Goal: Information Seeking & Learning: Learn about a topic

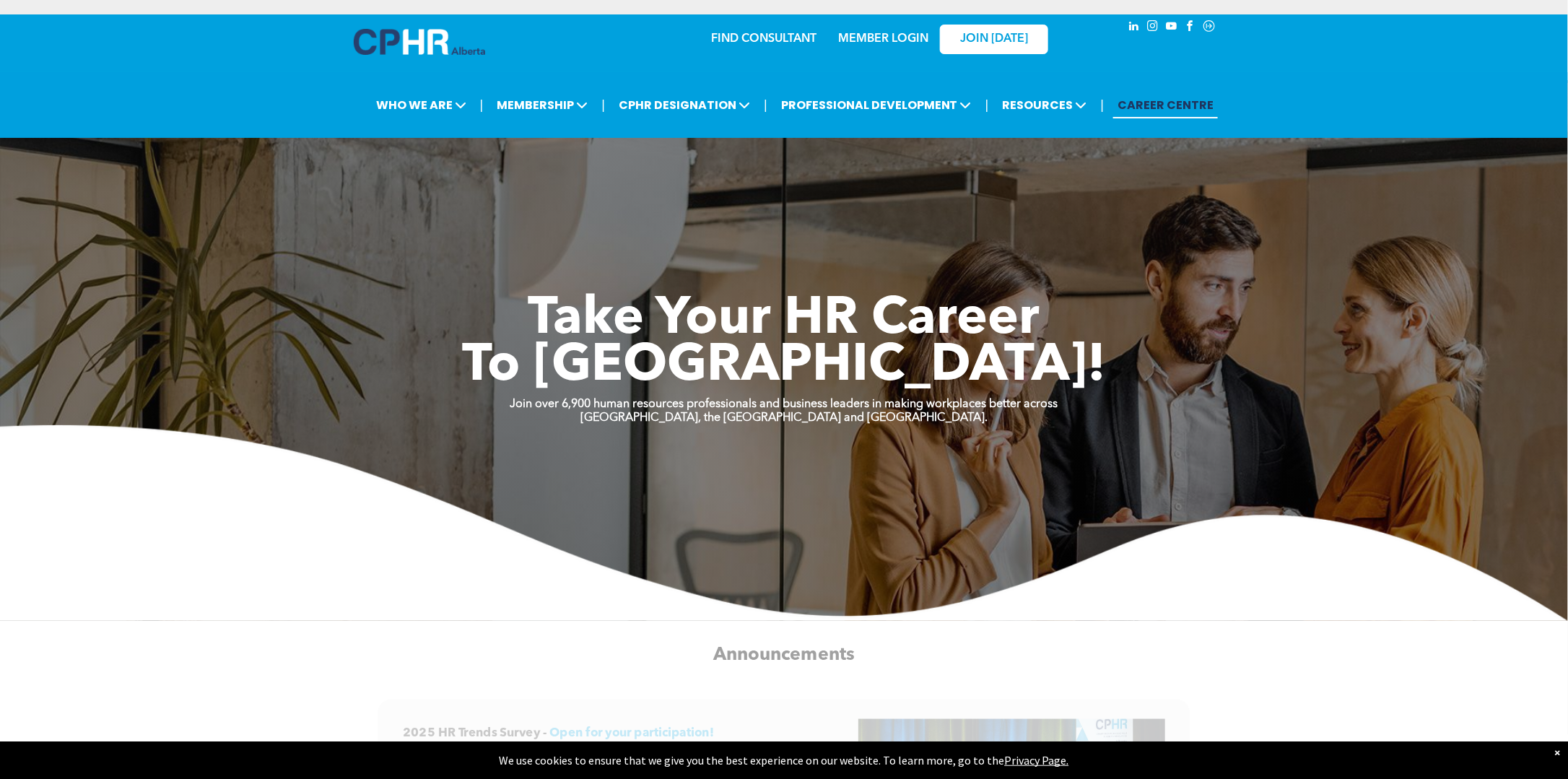
click at [879, 34] on link "MEMBER LOGIN" at bounding box center [883, 38] width 90 height 11
click at [905, 40] on link "MEMBER LOGIN" at bounding box center [883, 38] width 90 height 11
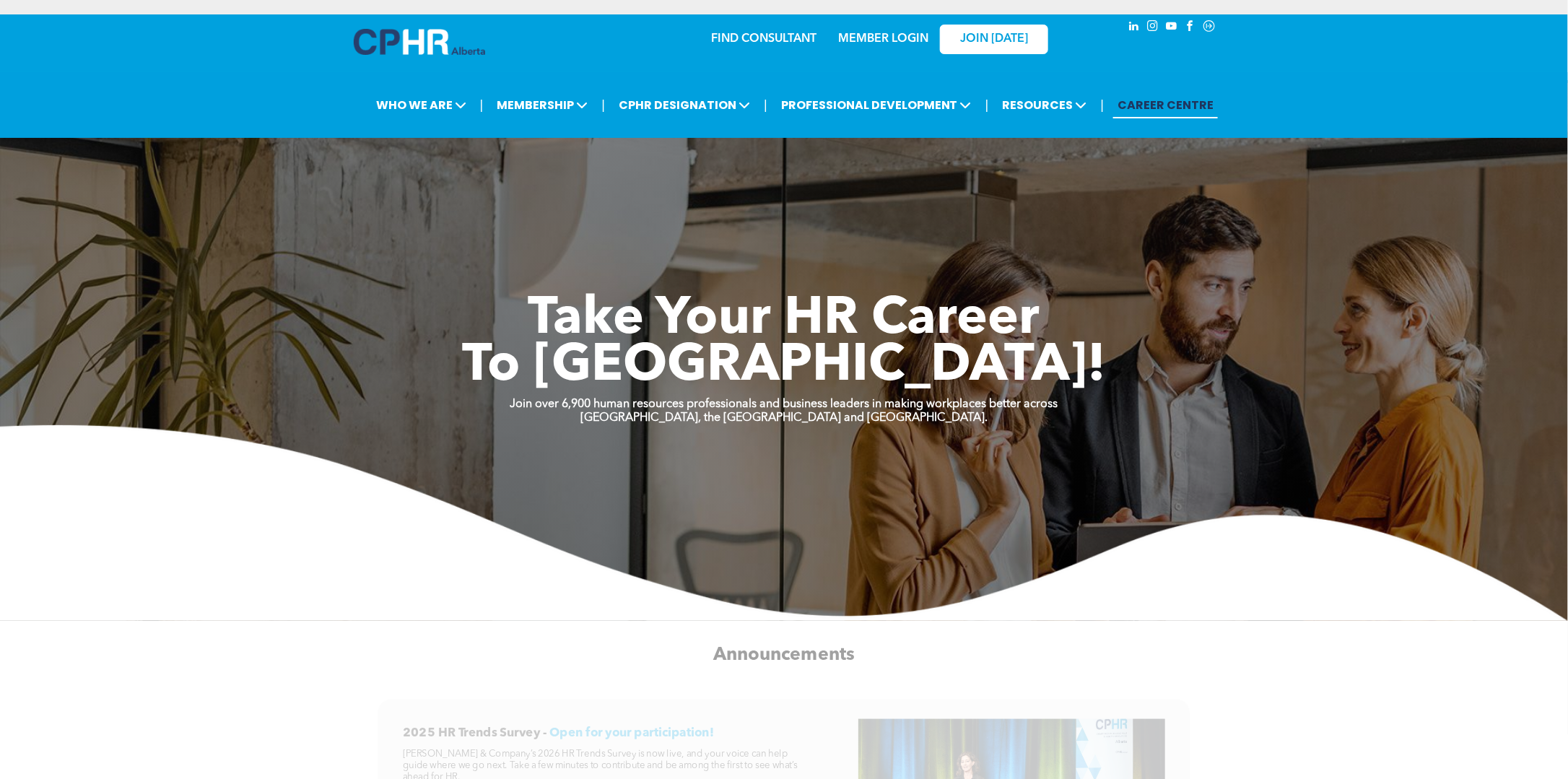
click at [880, 37] on link "MEMBER LOGIN" at bounding box center [883, 38] width 90 height 11
click at [911, 40] on link "MEMBER LOGIN" at bounding box center [883, 38] width 90 height 11
click at [907, 34] on link "MEMBER LOGIN" at bounding box center [883, 38] width 90 height 11
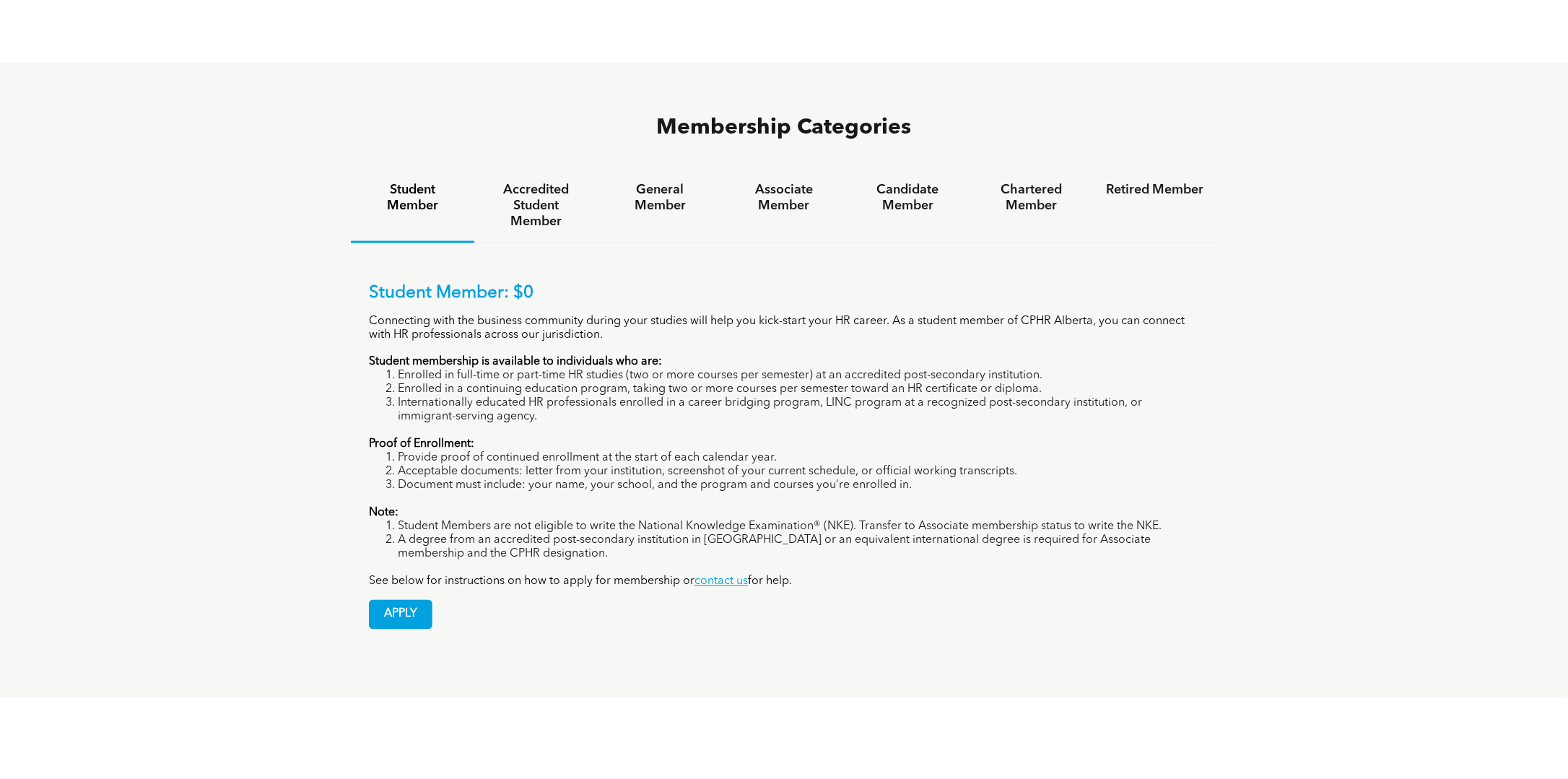
scroll to position [867, 0]
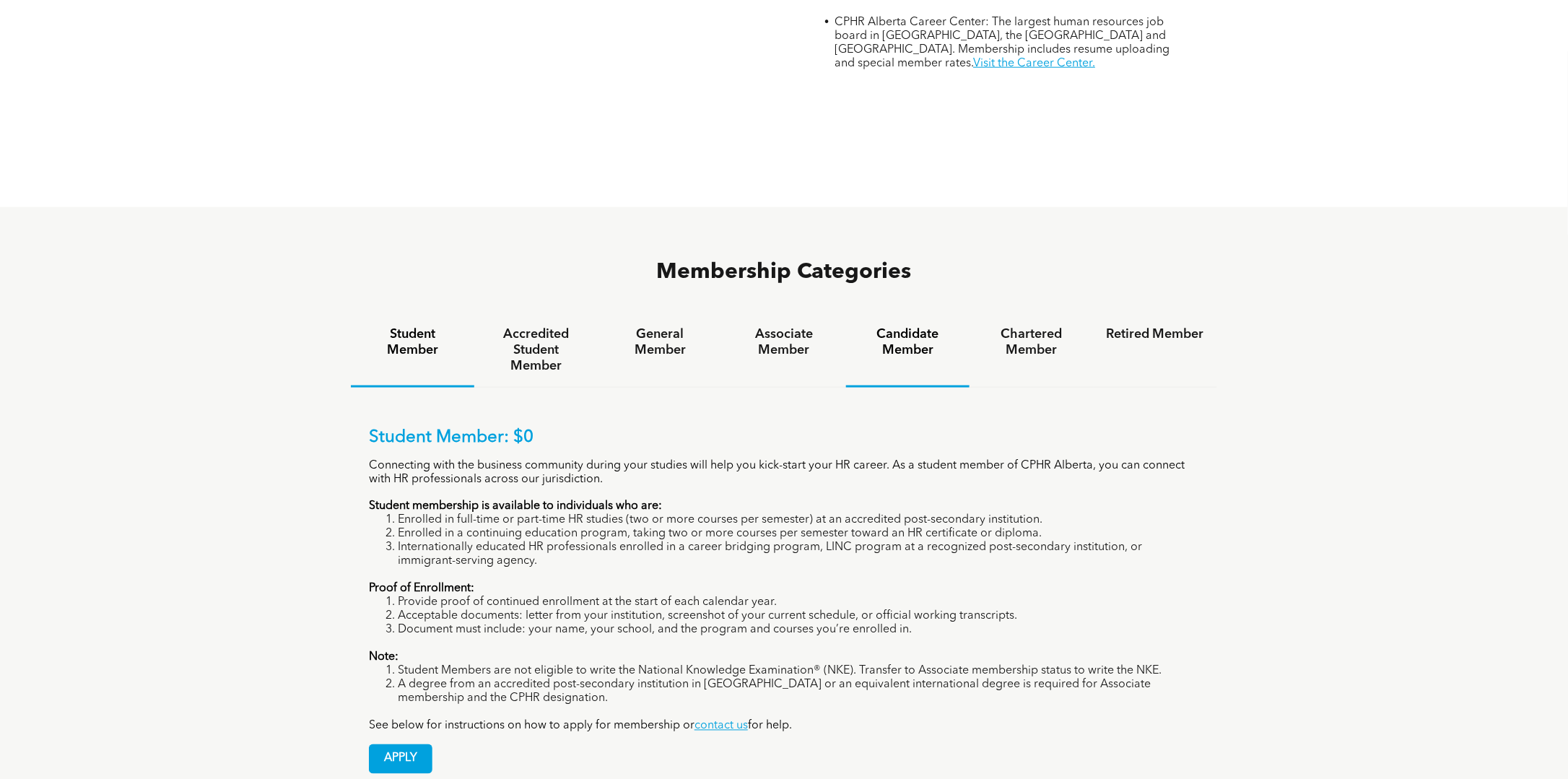
click at [928, 326] on h4 "Candidate Member" at bounding box center [908, 342] width 98 height 32
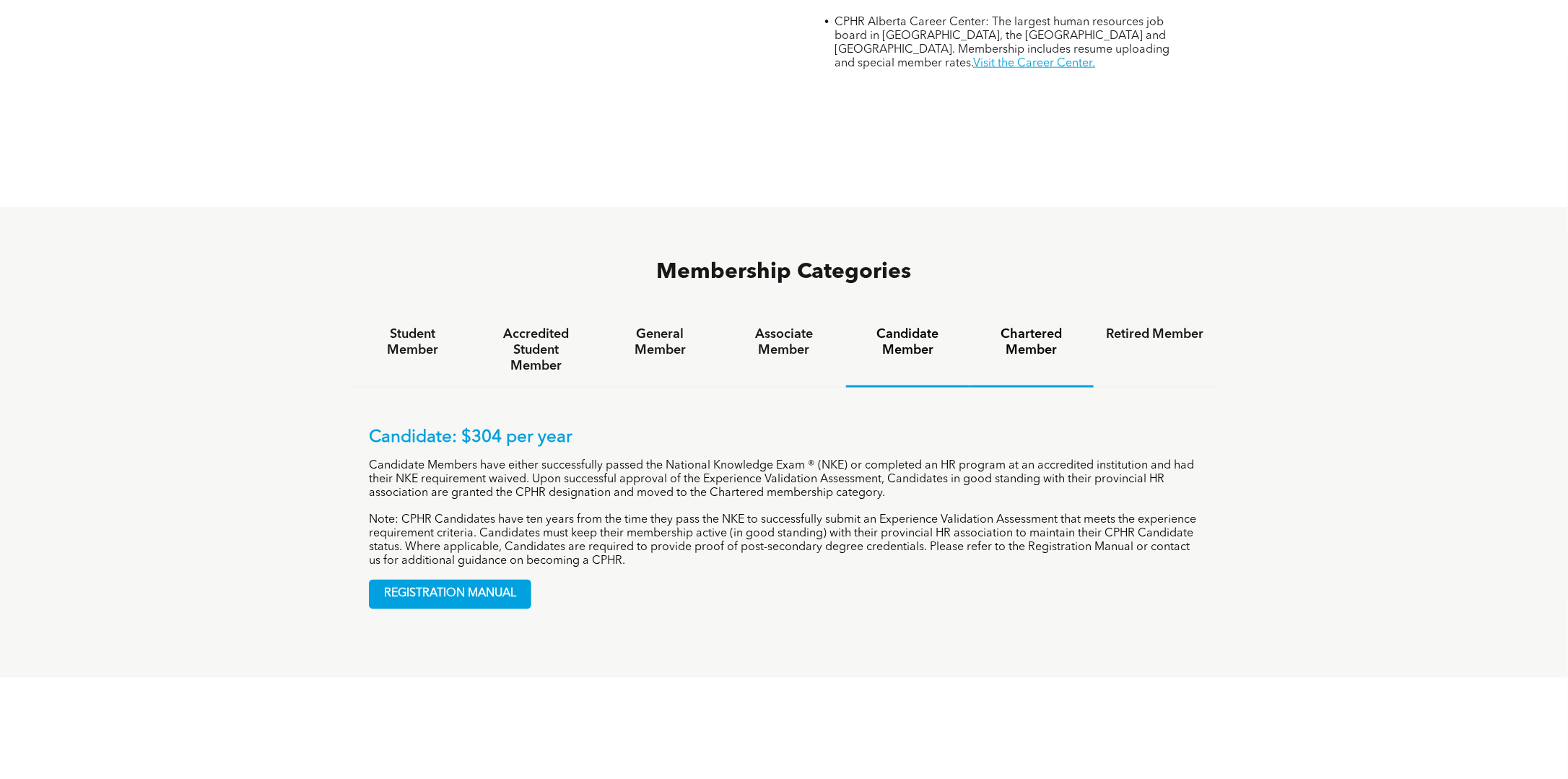
click at [1031, 326] on h4 "Chartered Member" at bounding box center [1031, 342] width 98 height 32
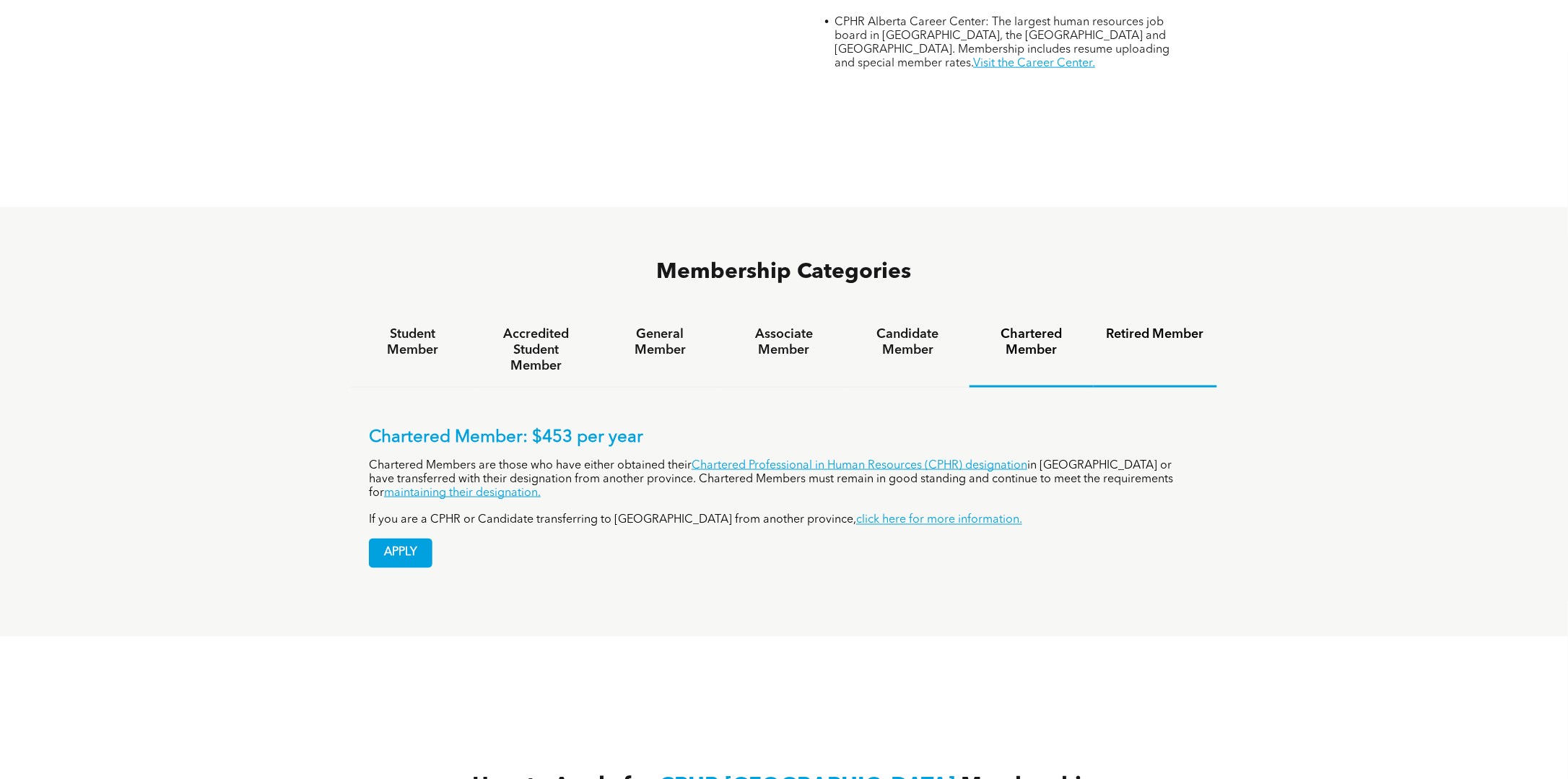
click at [1143, 326] on h4 "Retired Member" at bounding box center [1155, 334] width 98 height 16
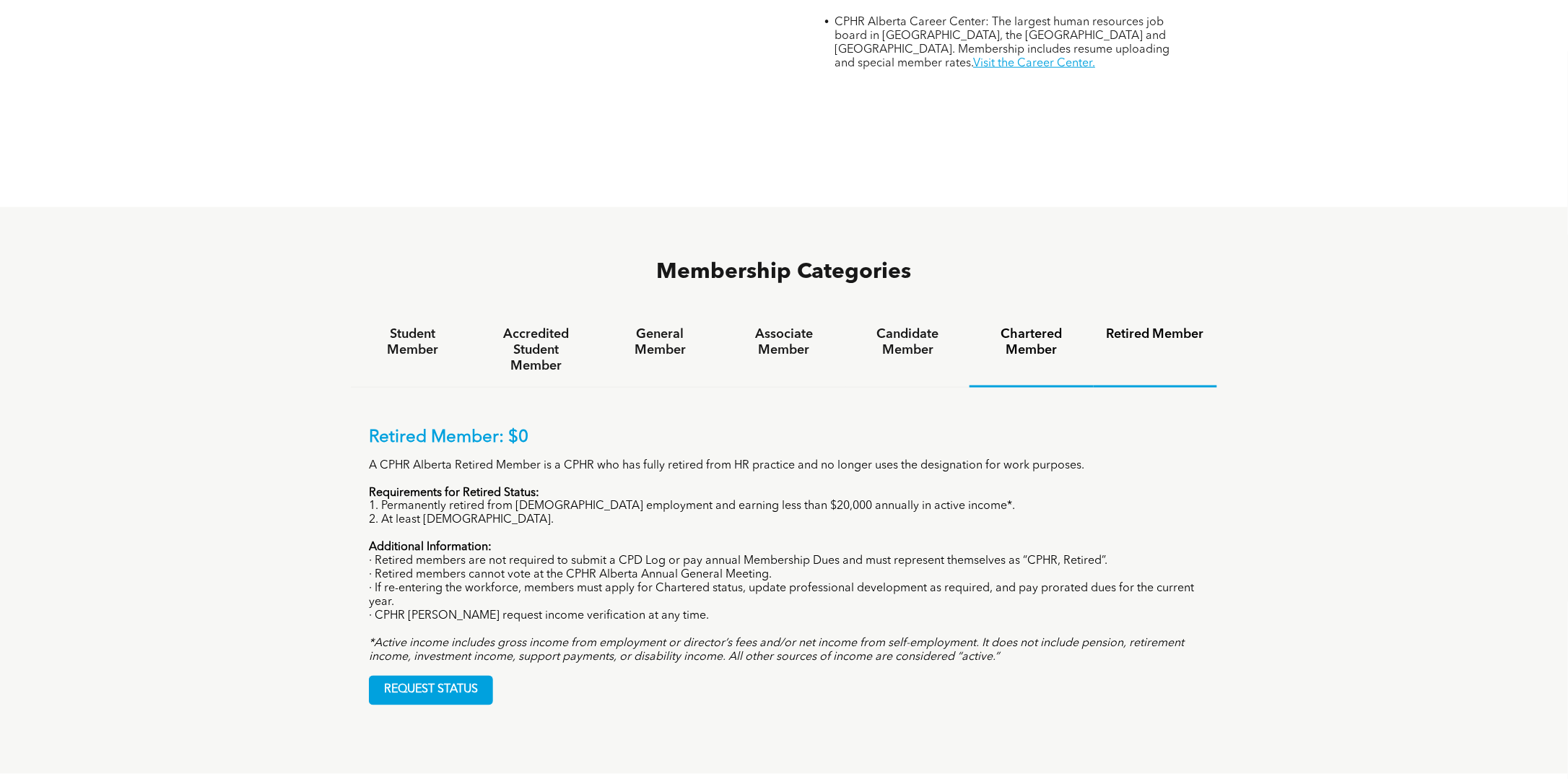
click at [1061, 326] on h4 "Chartered Member" at bounding box center [1031, 342] width 98 height 32
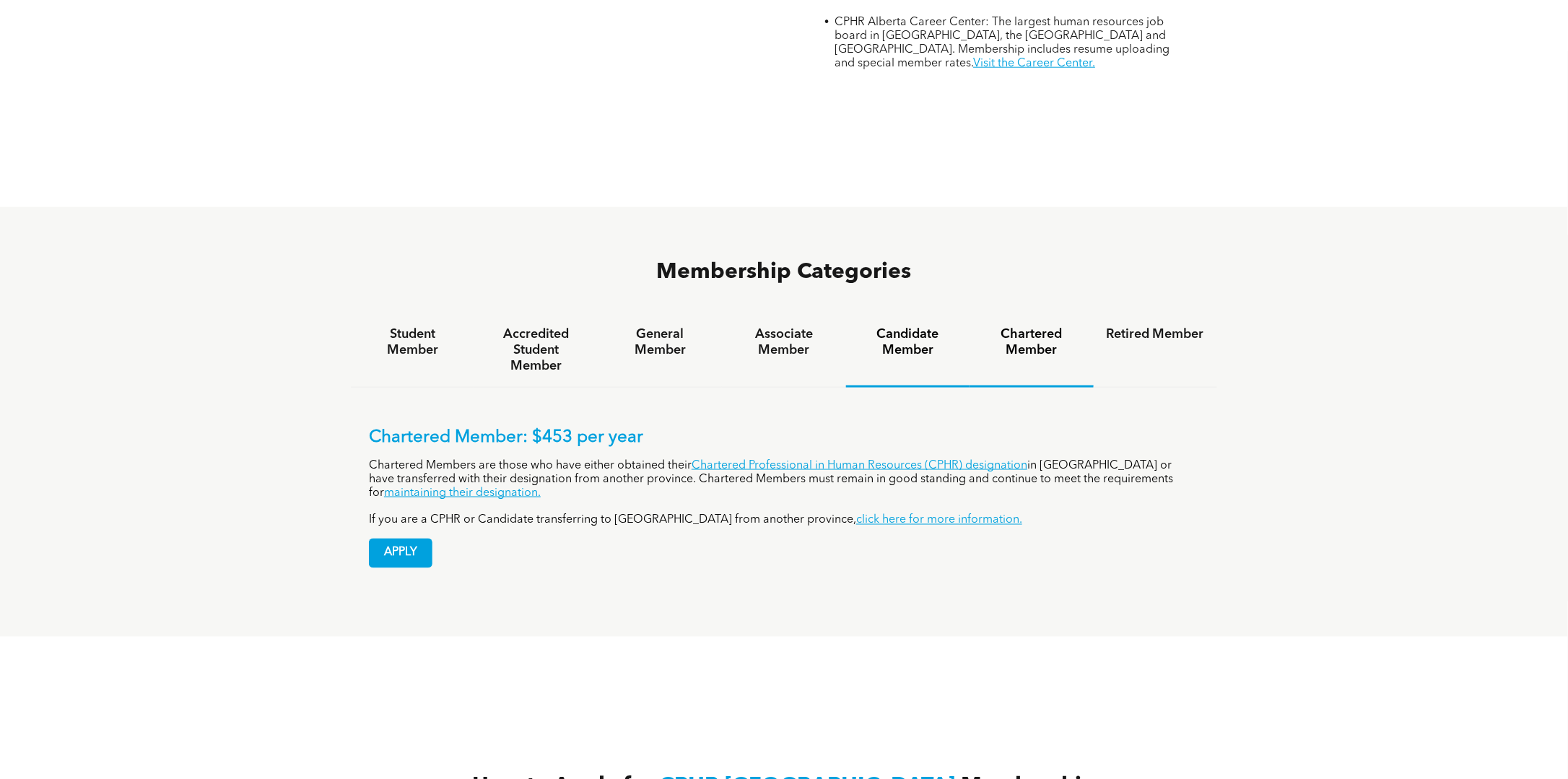
click at [932, 326] on h4 "Candidate Member" at bounding box center [908, 342] width 98 height 32
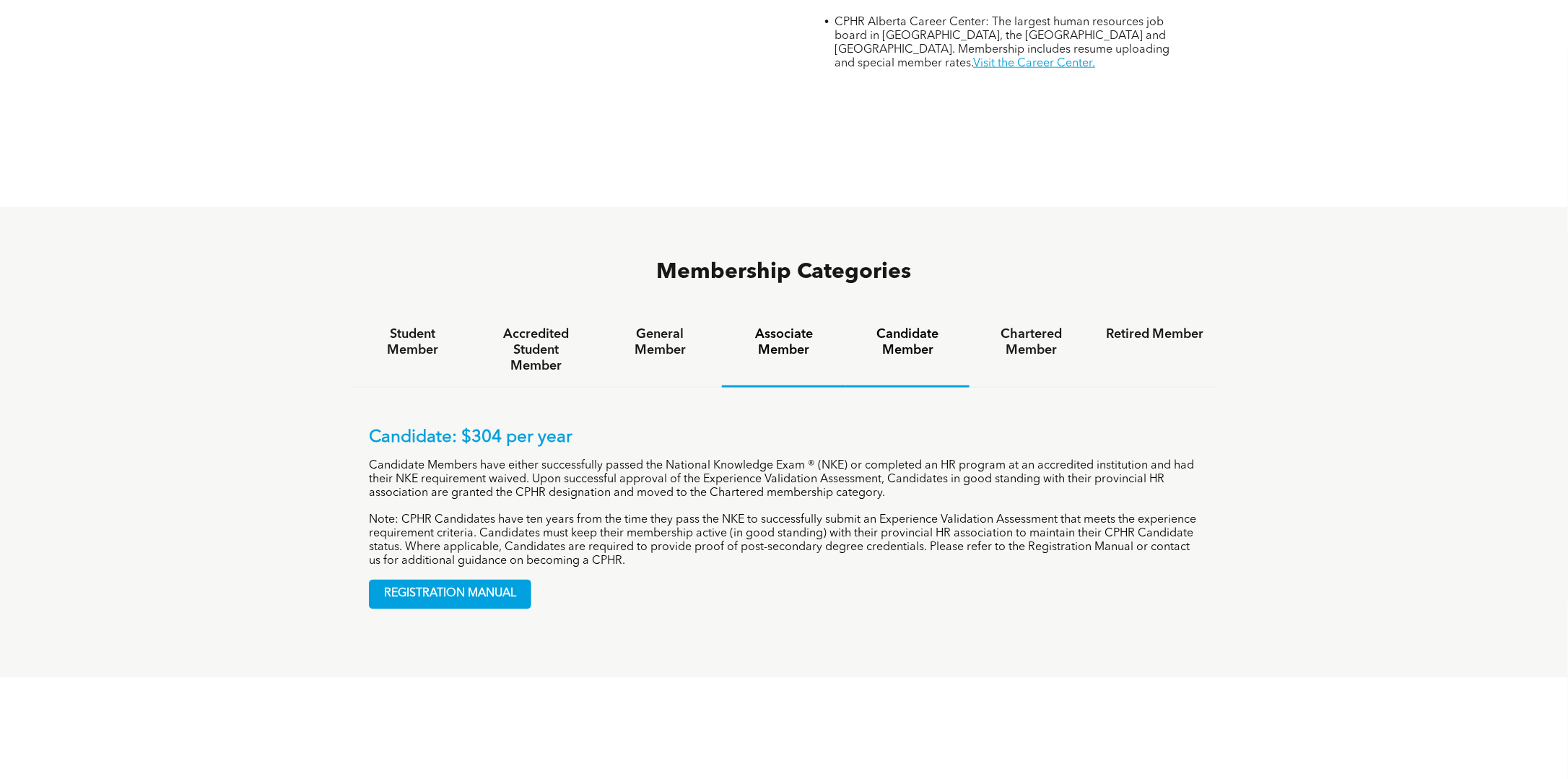
click at [809, 326] on h4 "Associate Member" at bounding box center [783, 342] width 98 height 32
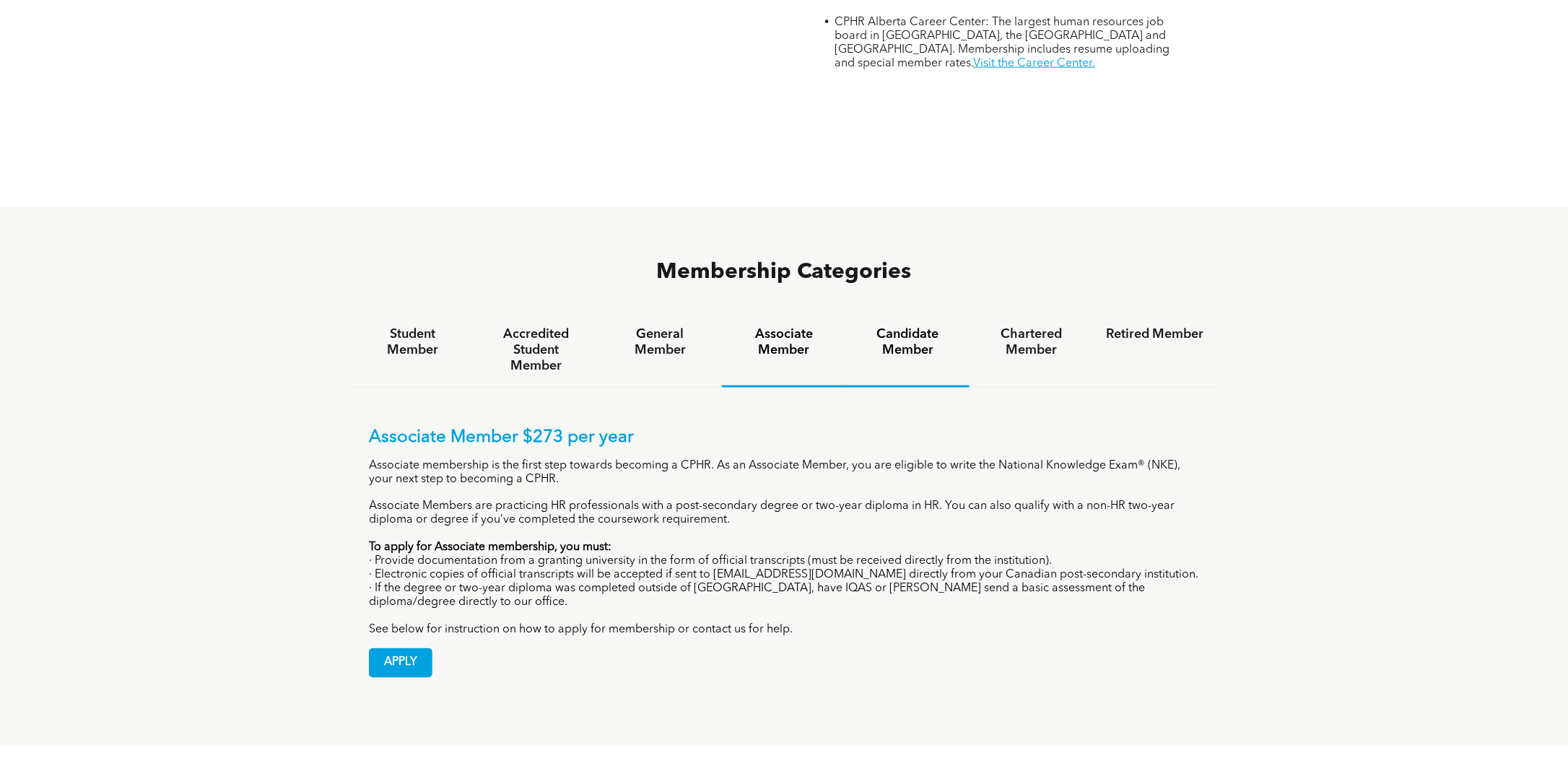
click at [903, 326] on h4 "Candidate Member" at bounding box center [908, 342] width 98 height 32
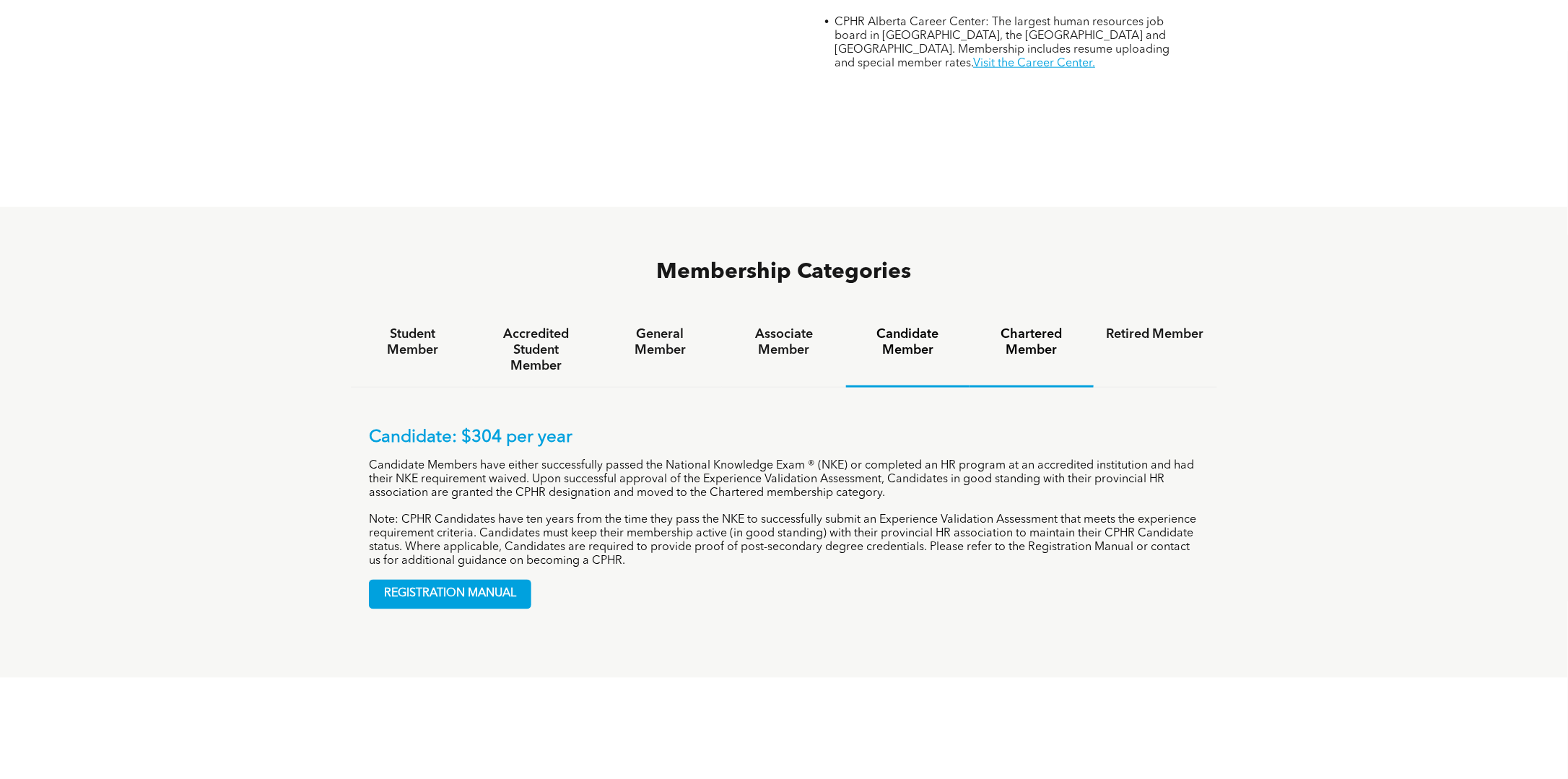
click at [1032, 313] on div "Chartered Member" at bounding box center [1031, 350] width 124 height 74
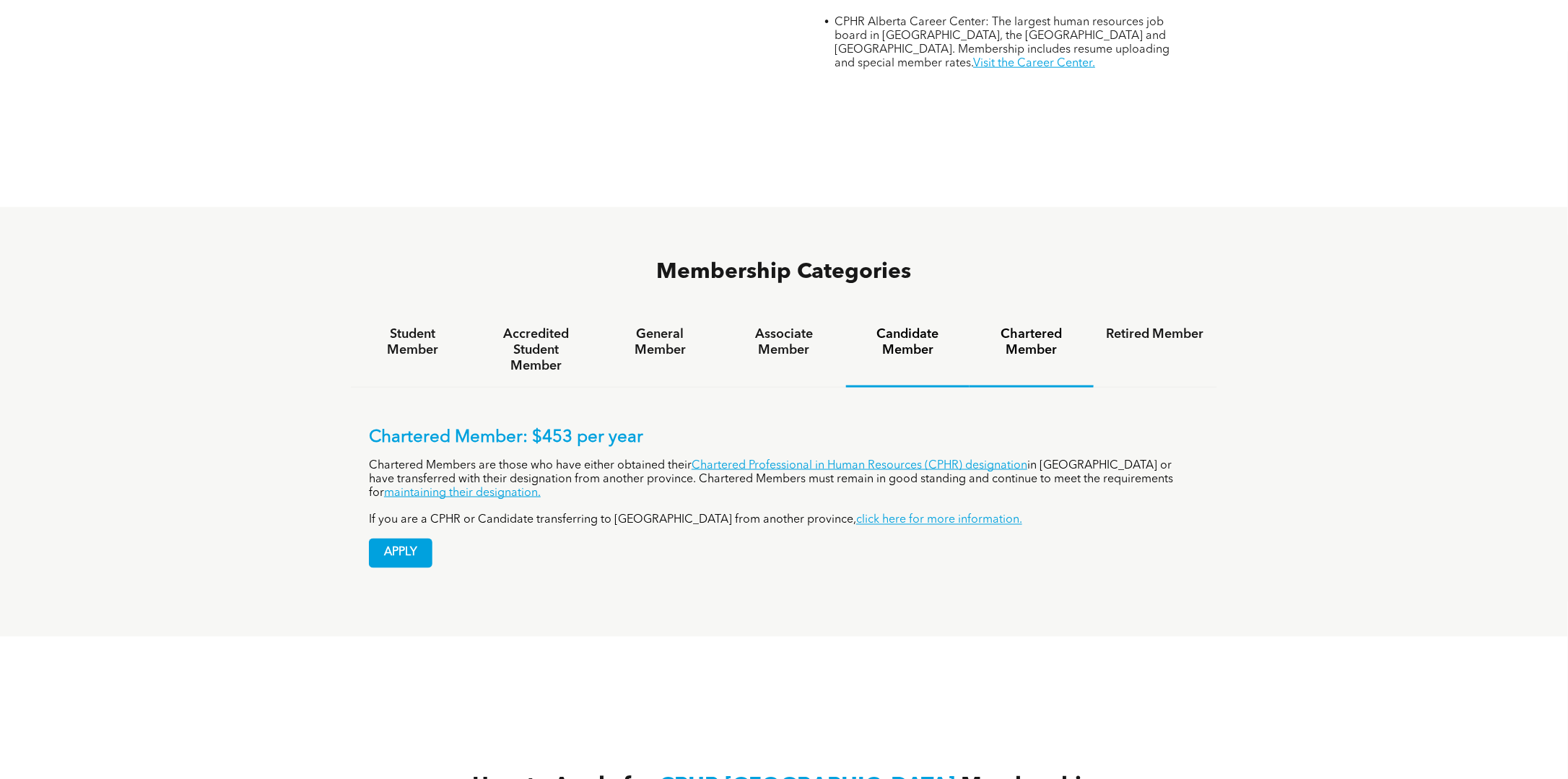
click at [931, 326] on h4 "Candidate Member" at bounding box center [908, 342] width 98 height 32
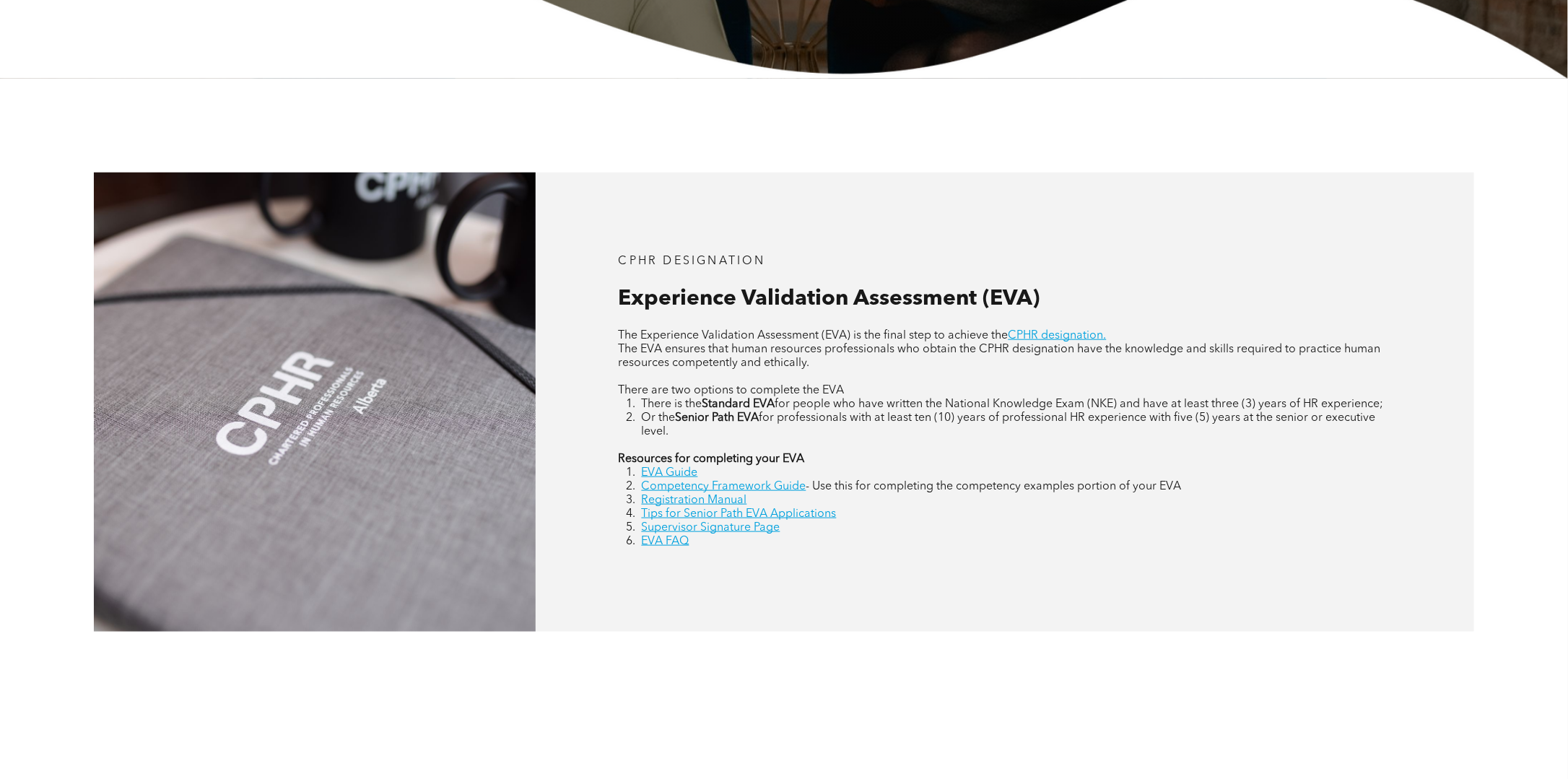
scroll to position [577, 0]
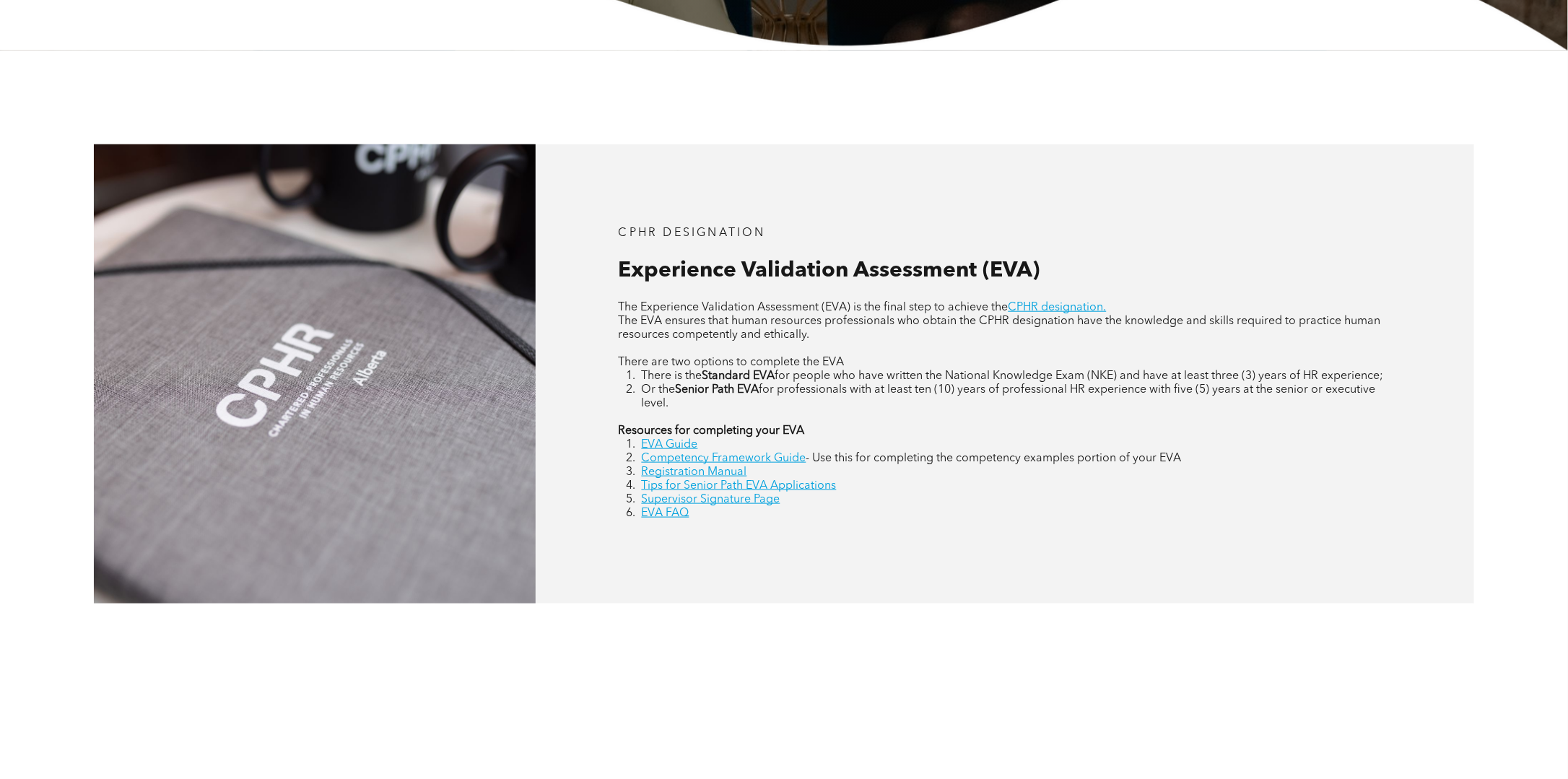
click at [682, 521] on div "CPHR DESIGNATION Experience Validation Assessment (EVA) The Experience Validati…" at bounding box center [1005, 373] width 938 height 459
click at [682, 515] on link "EVA FAQ" at bounding box center [666, 513] width 47 height 11
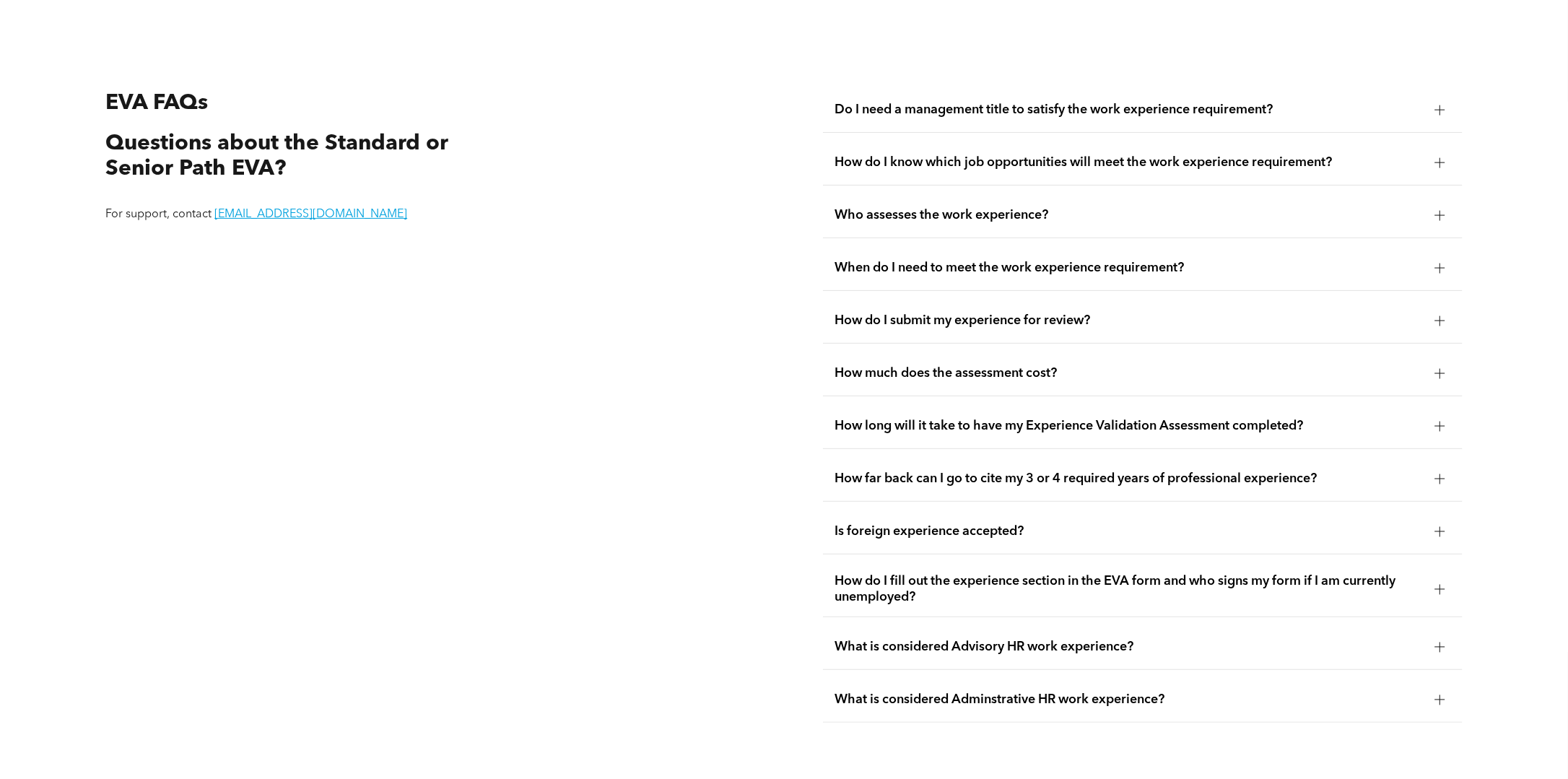
scroll to position [2844, 0]
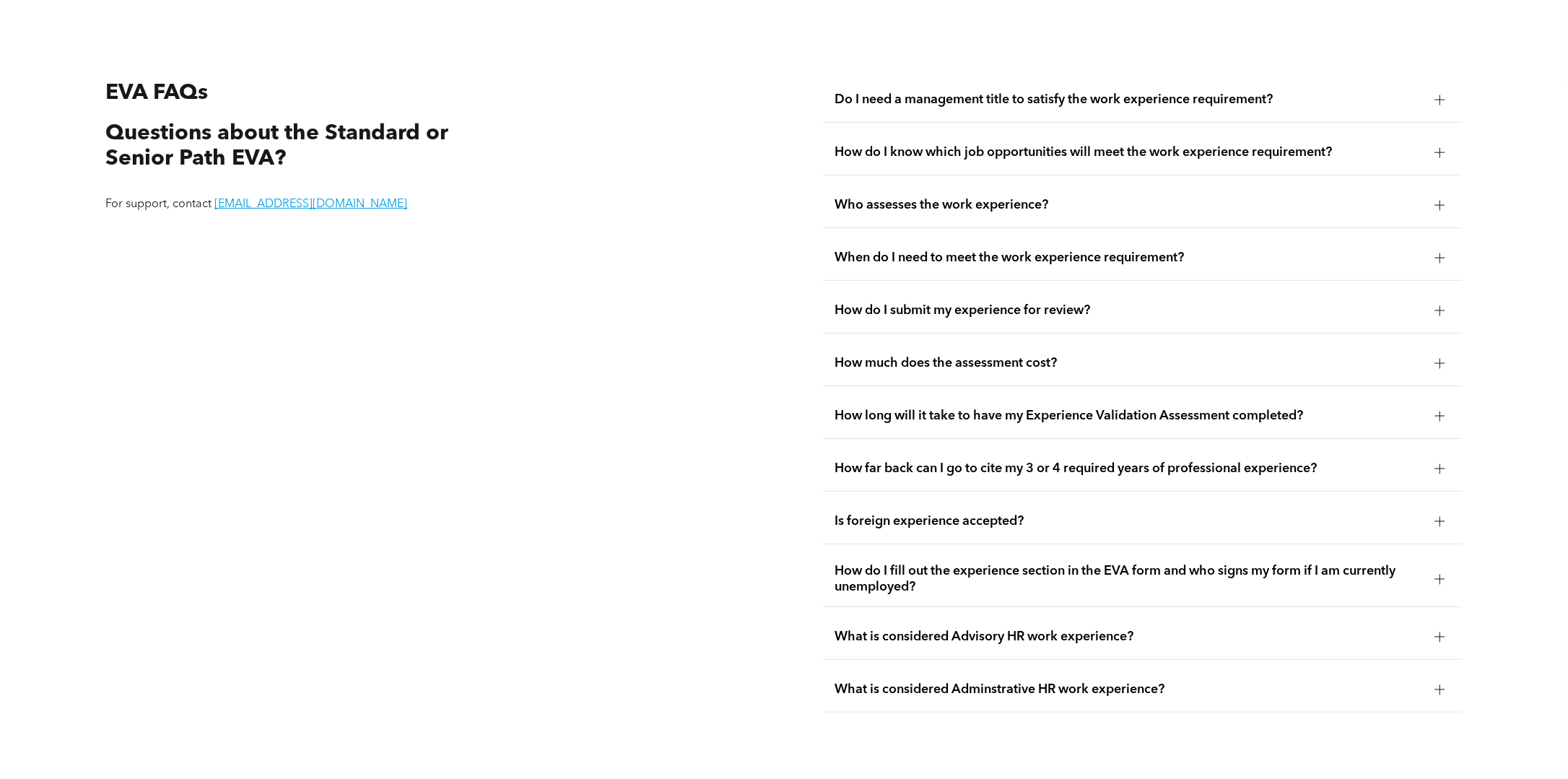
click at [855, 361] on span "How much does the assessment cost?" at bounding box center [1128, 363] width 589 height 16
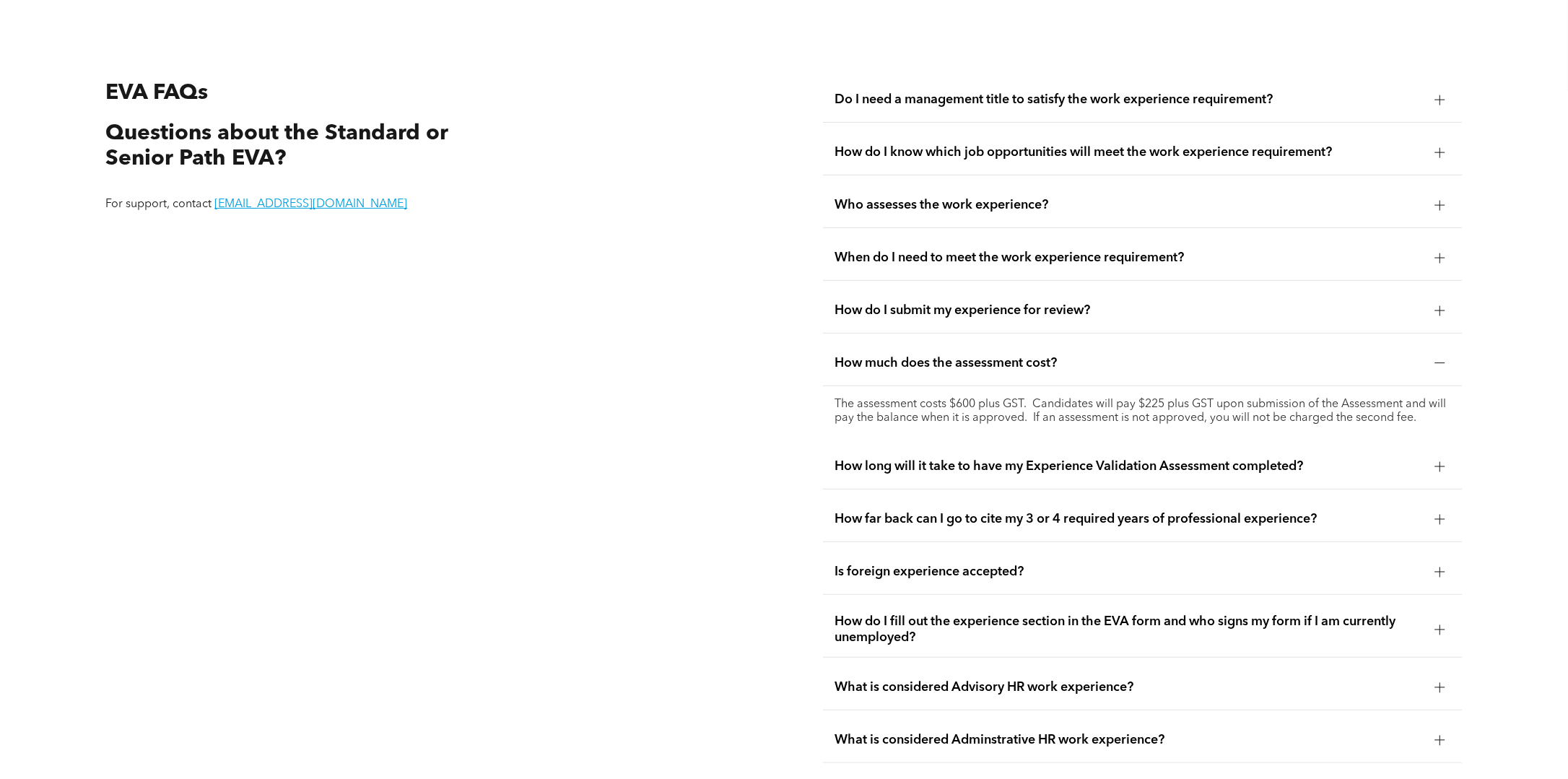
click at [873, 459] on span "How long will it take to have my Experience Validation Assessment completed?" at bounding box center [1128, 466] width 589 height 16
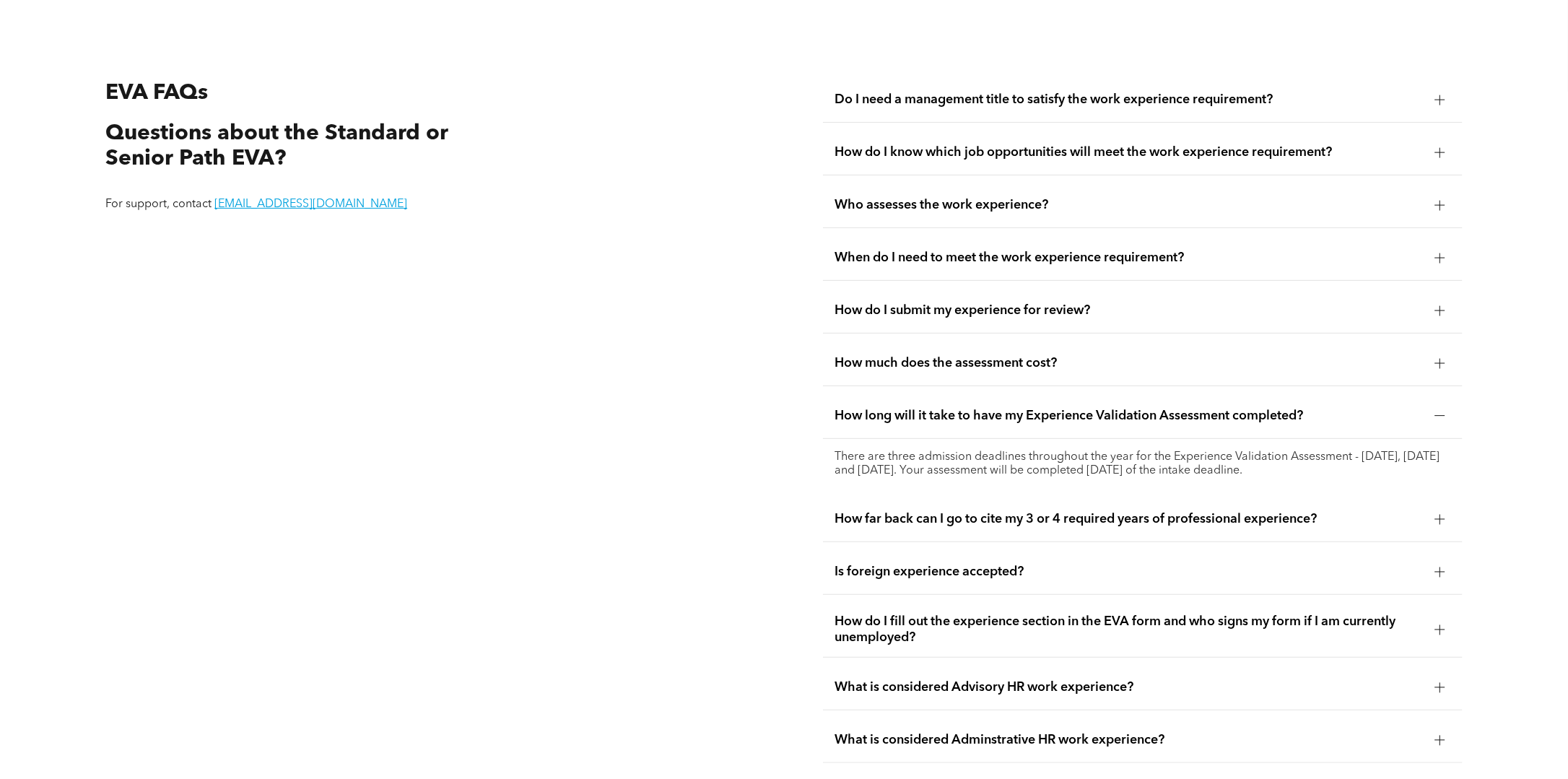
drag, startPoint x: 867, startPoint y: 486, endPoint x: 743, endPoint y: 471, distance: 124.9
click at [743, 471] on div "EVA FAQs Questions about the Standard or Senior Path EVA? For support, contact …" at bounding box center [424, 420] width 662 height 709
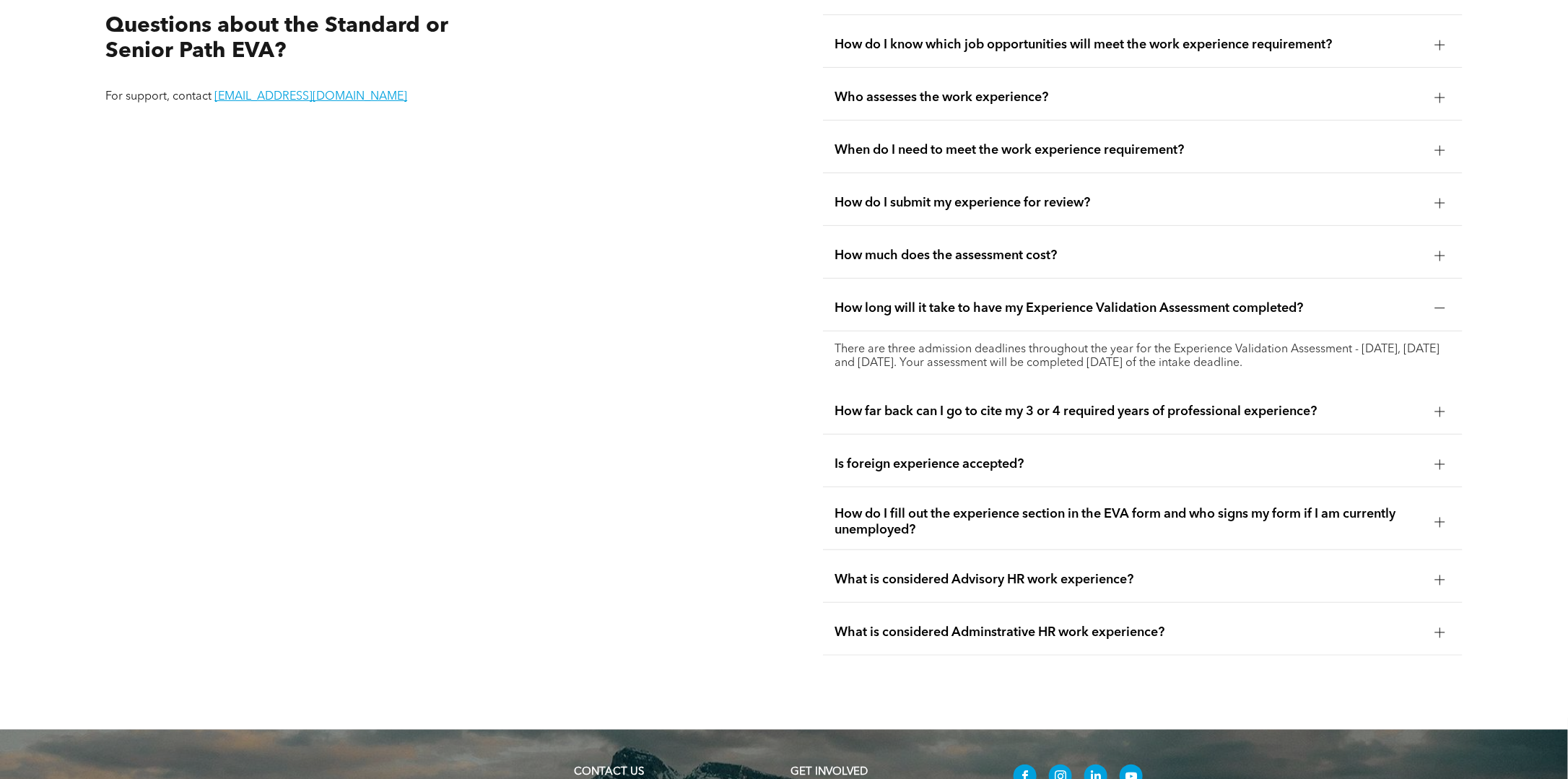
scroll to position [2988, 0]
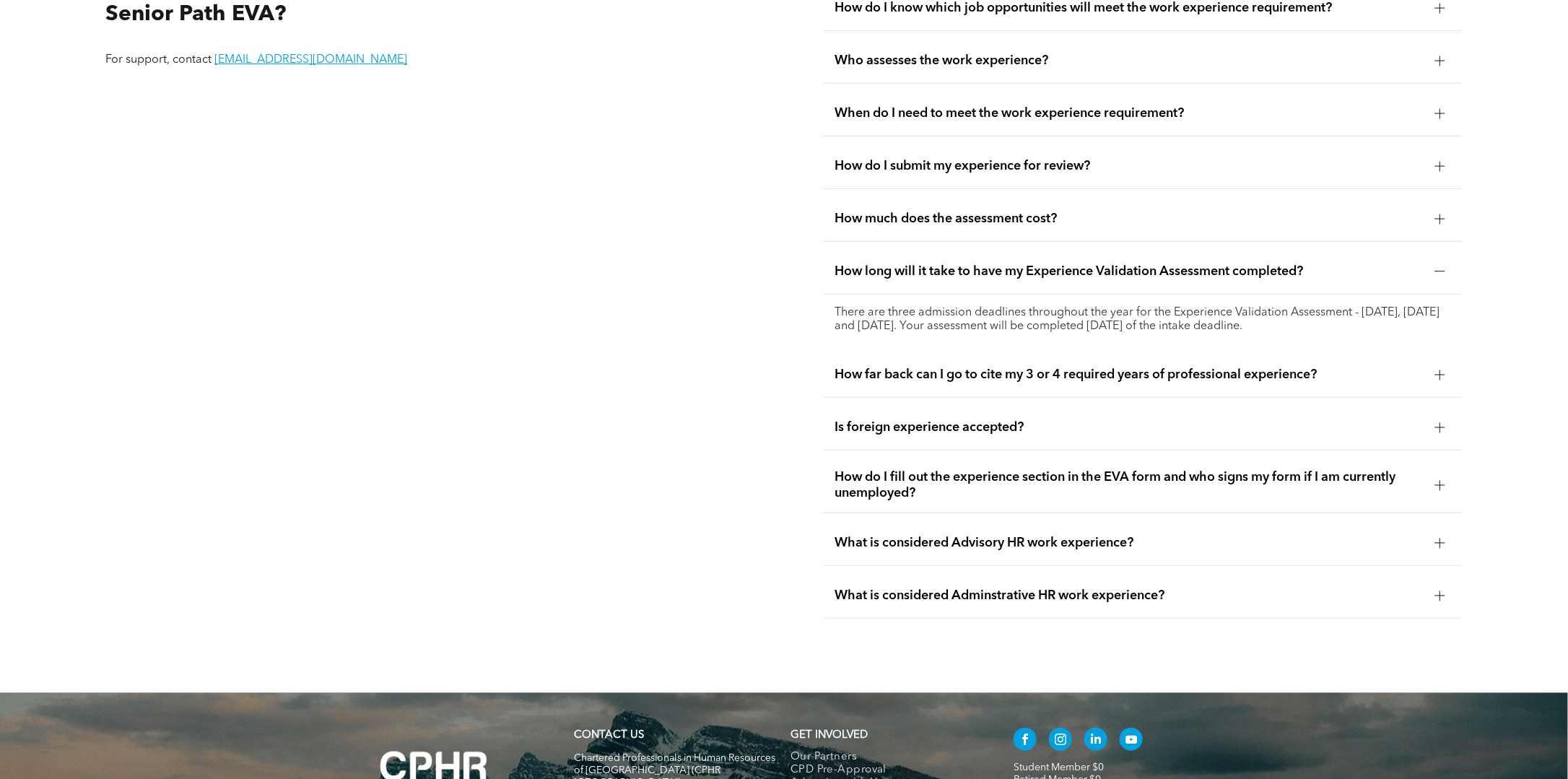
click at [866, 535] on span "What is considered Advisory HR work experience?" at bounding box center [1128, 543] width 589 height 16
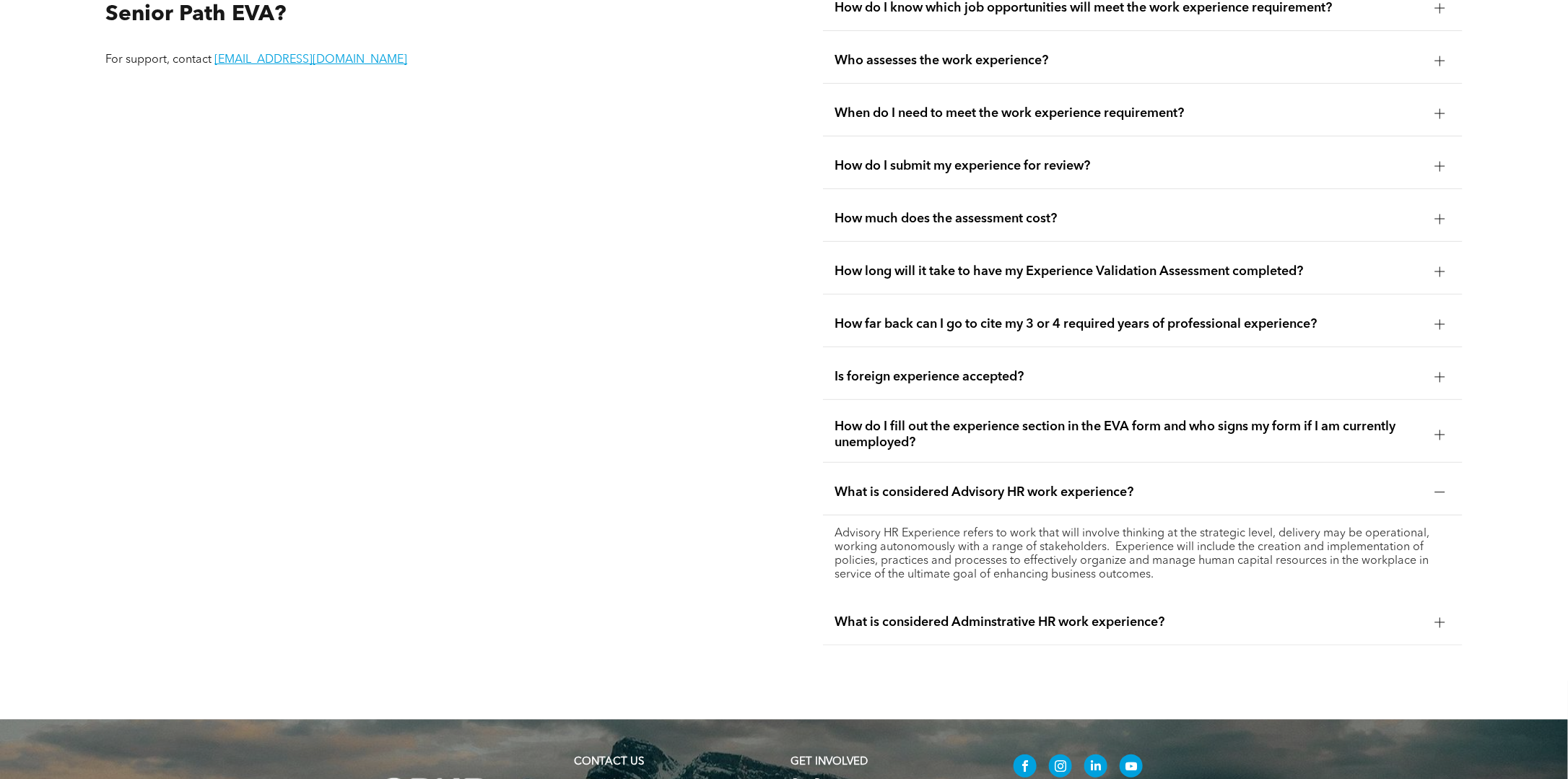
click at [860, 600] on div "What is considered Adminstrative HR work experience?" at bounding box center [1142, 623] width 639 height 46
